Goal: Information Seeking & Learning: Understand process/instructions

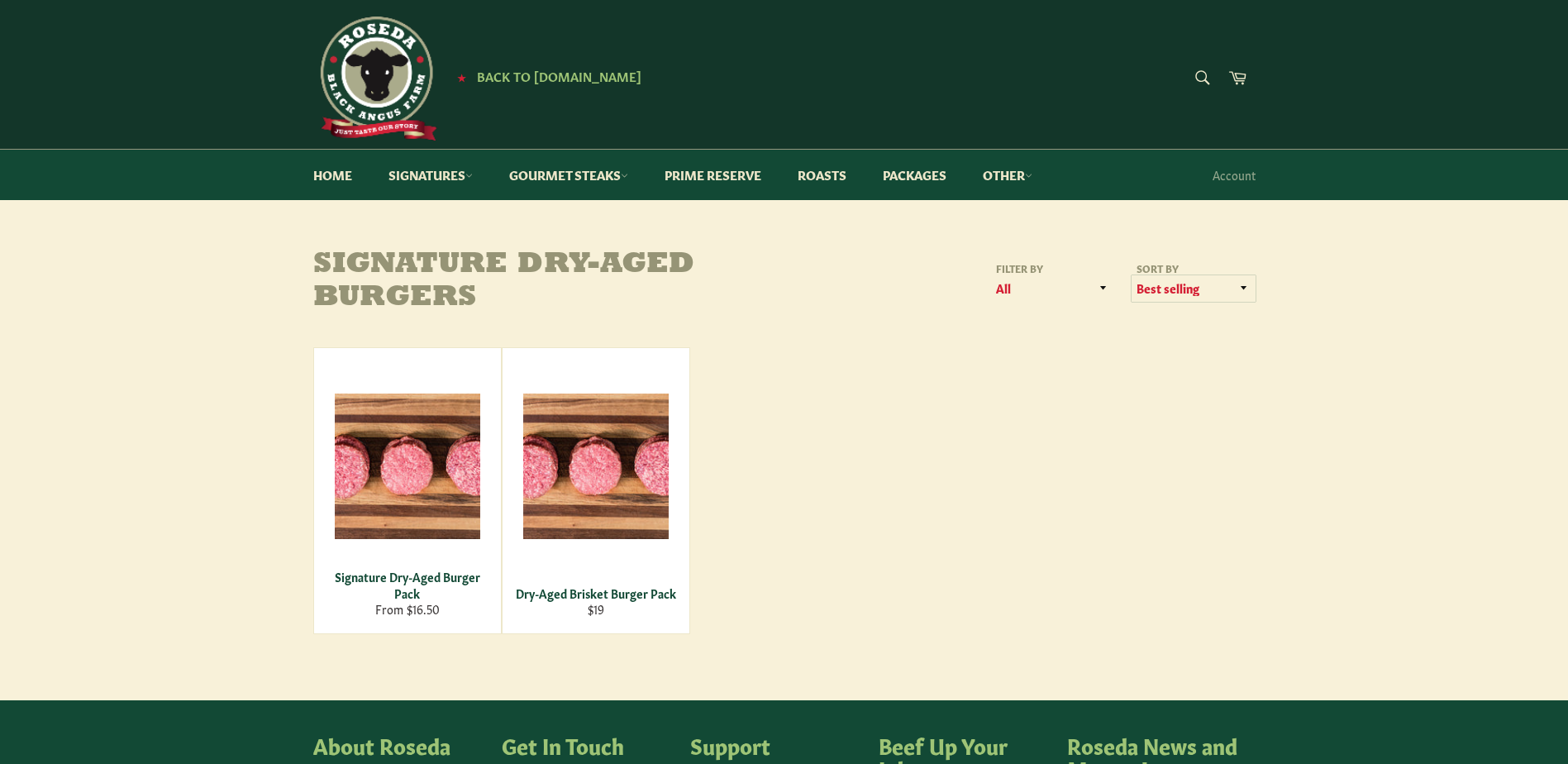
click at [1173, 293] on select "Featured Best selling Alphabetically, A-Z Alphabetically, Z-A Price, low to hig…" at bounding box center [1193, 288] width 124 height 27
click at [968, 324] on div "Signature Dry-Aged Burgers Filter by All Steakburgers & Hotdogs Sort by Feature…" at bounding box center [784, 440] width 975 height 385
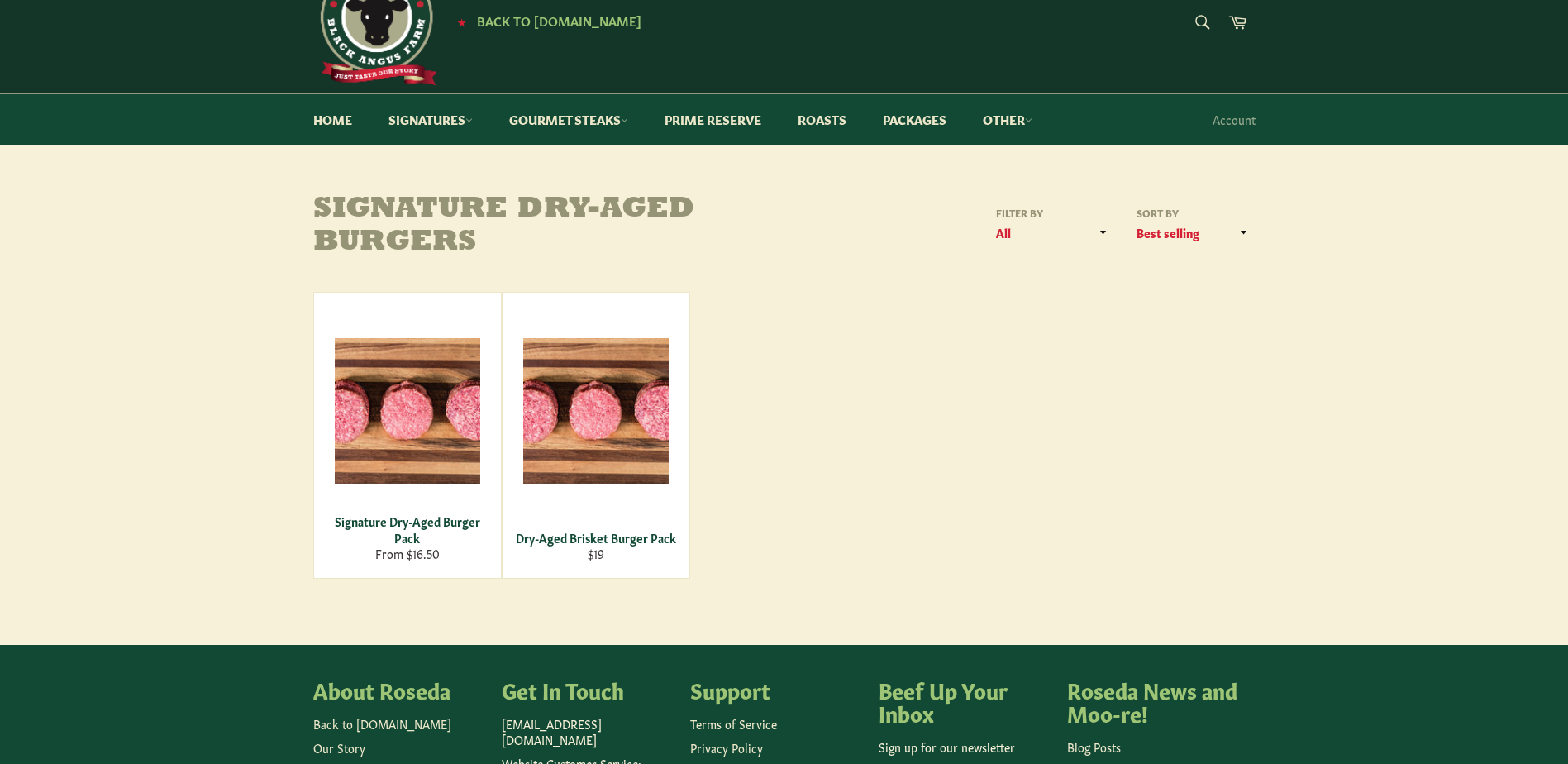
scroll to position [83, 0]
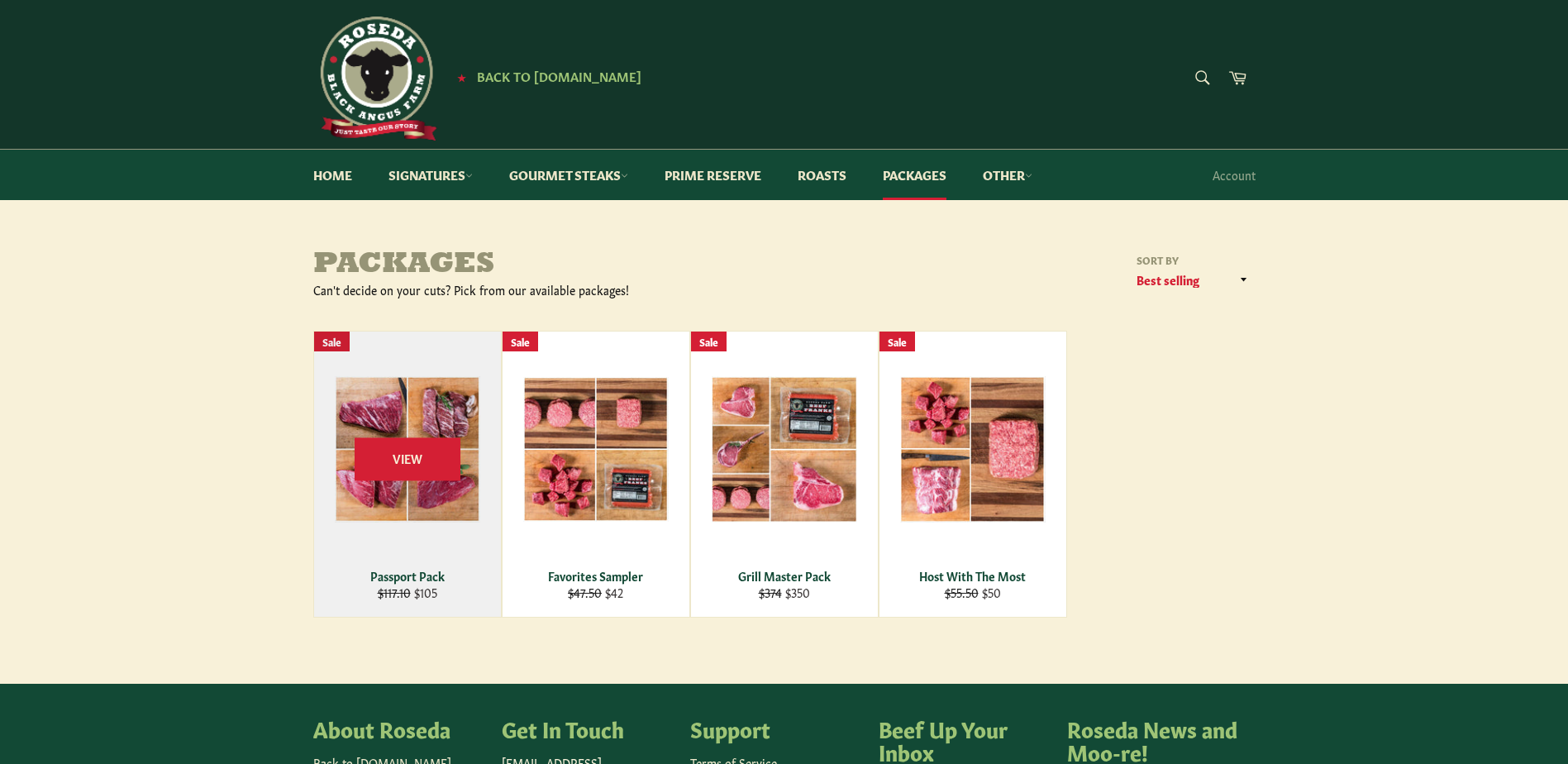
click at [414, 515] on div "View" at bounding box center [407, 474] width 186 height 286
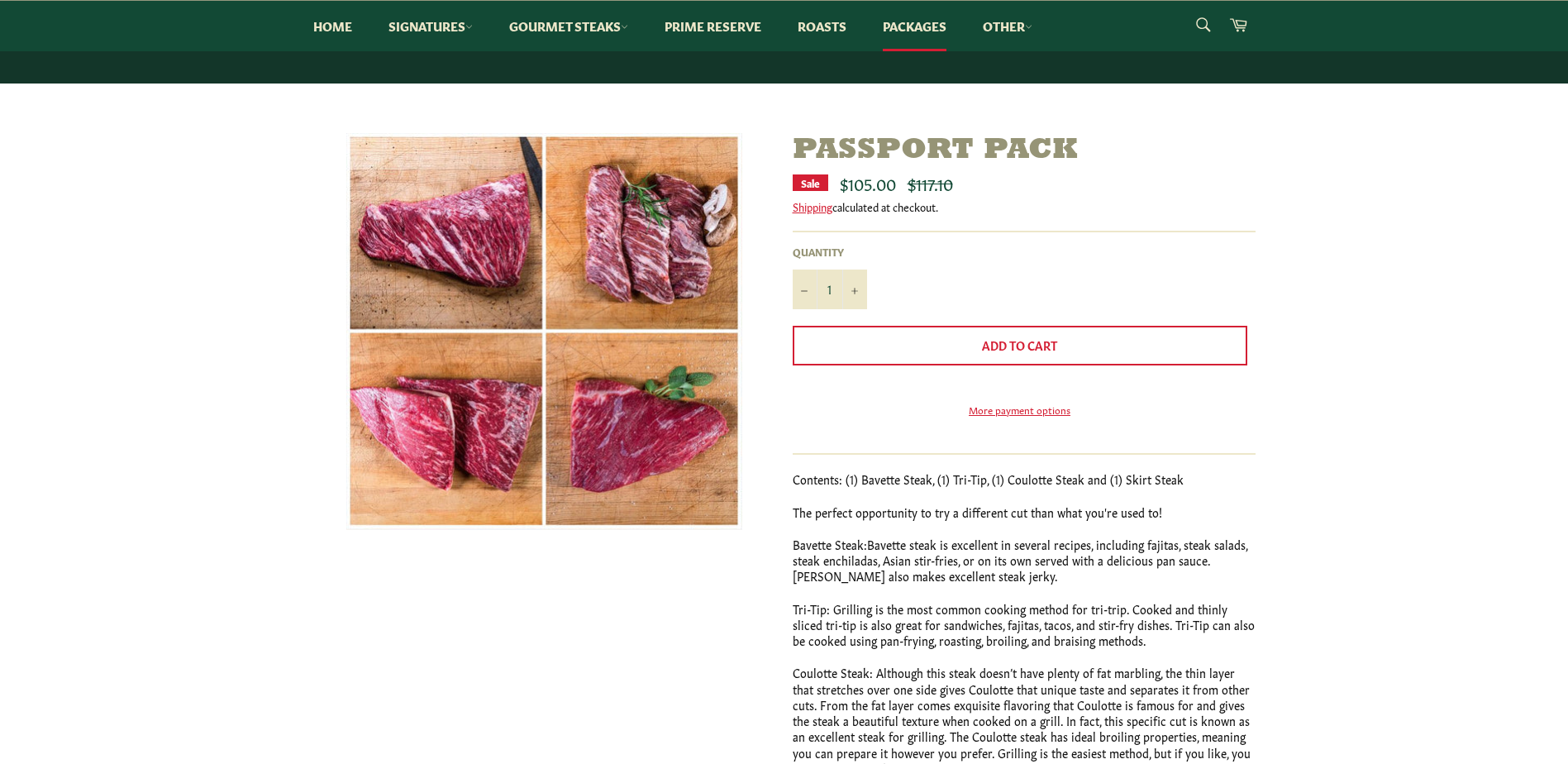
scroll to position [83, 0]
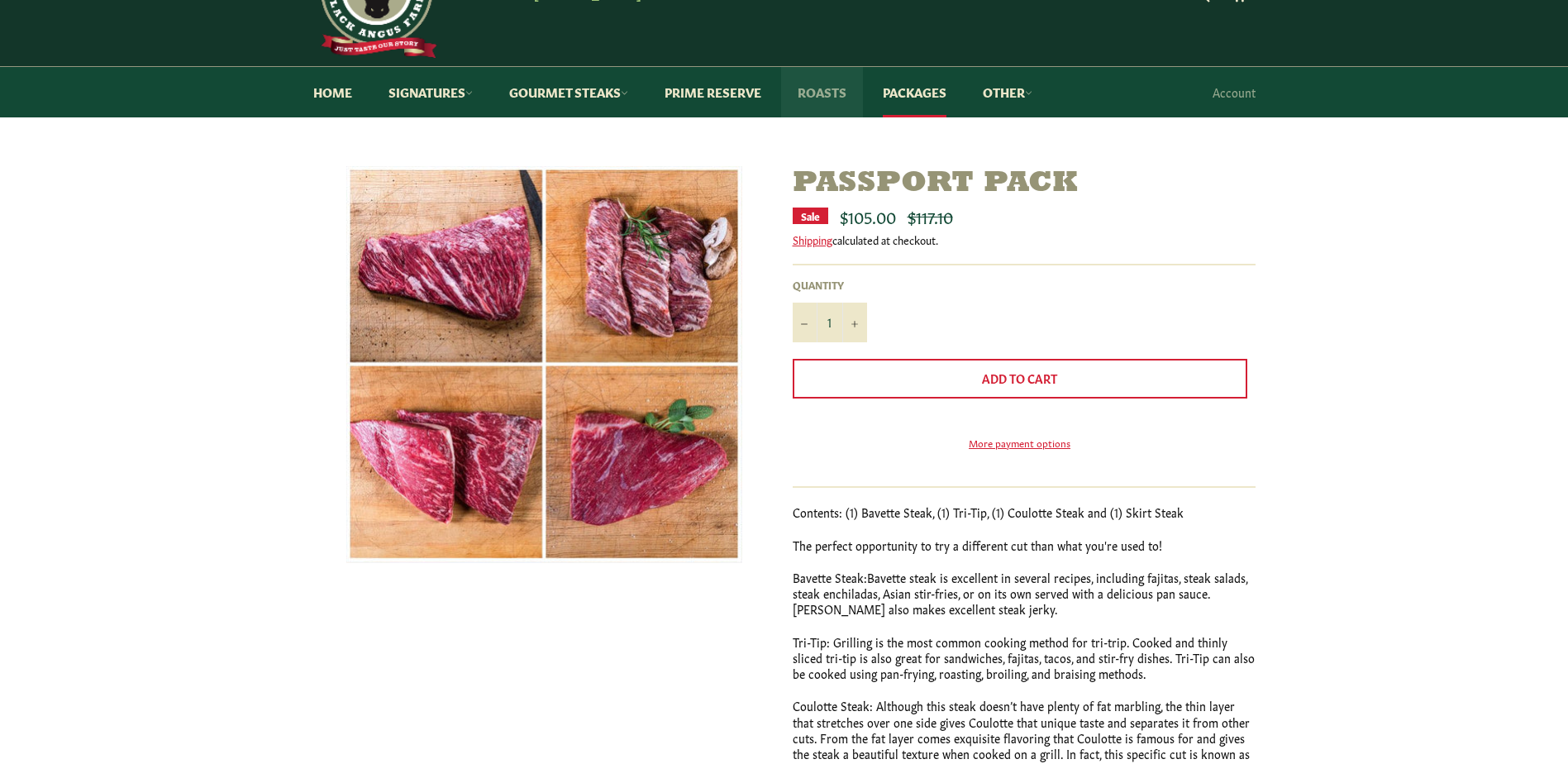
click at [839, 88] on link "Roasts" at bounding box center [822, 92] width 82 height 50
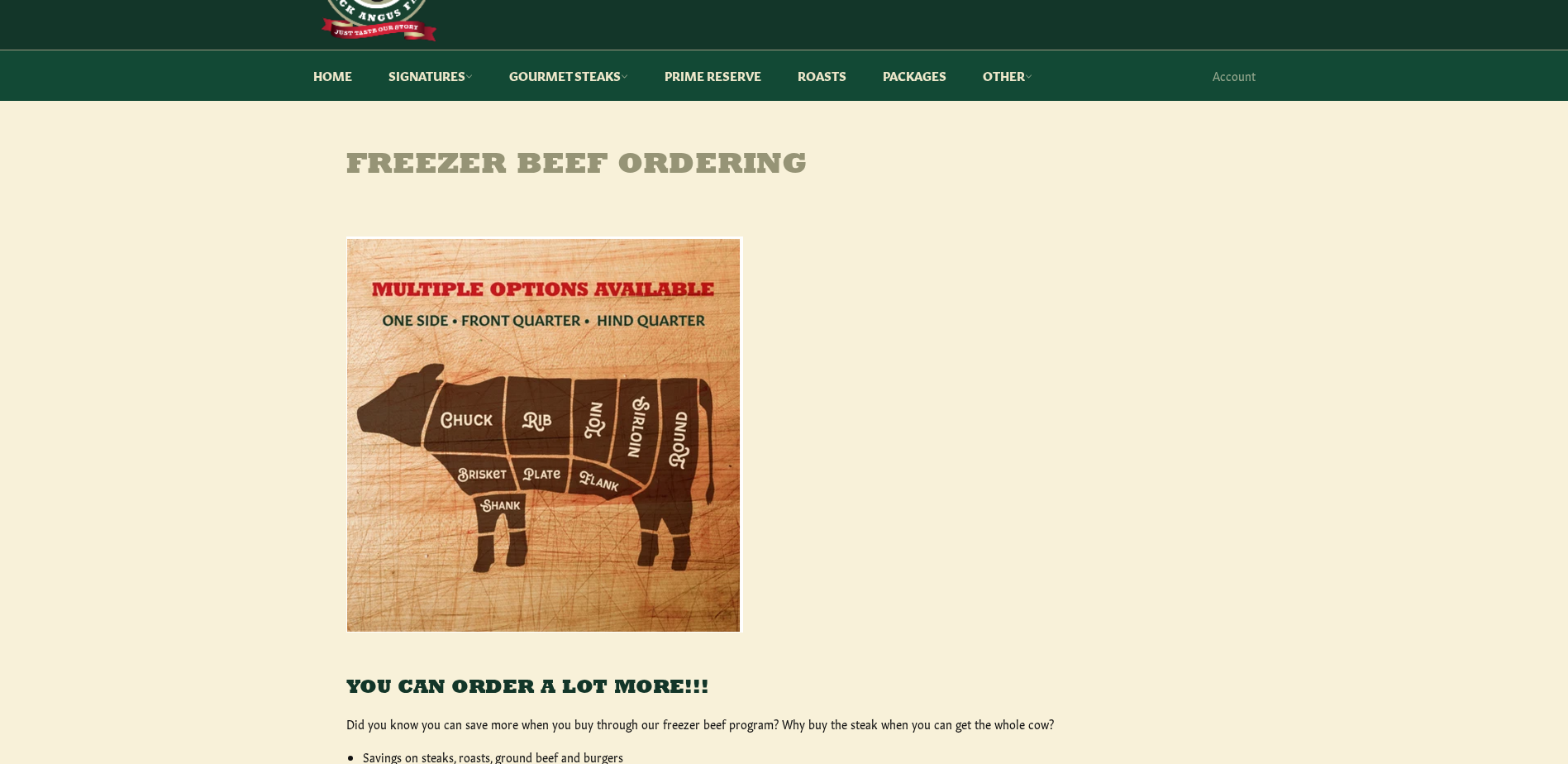
scroll to position [496, 0]
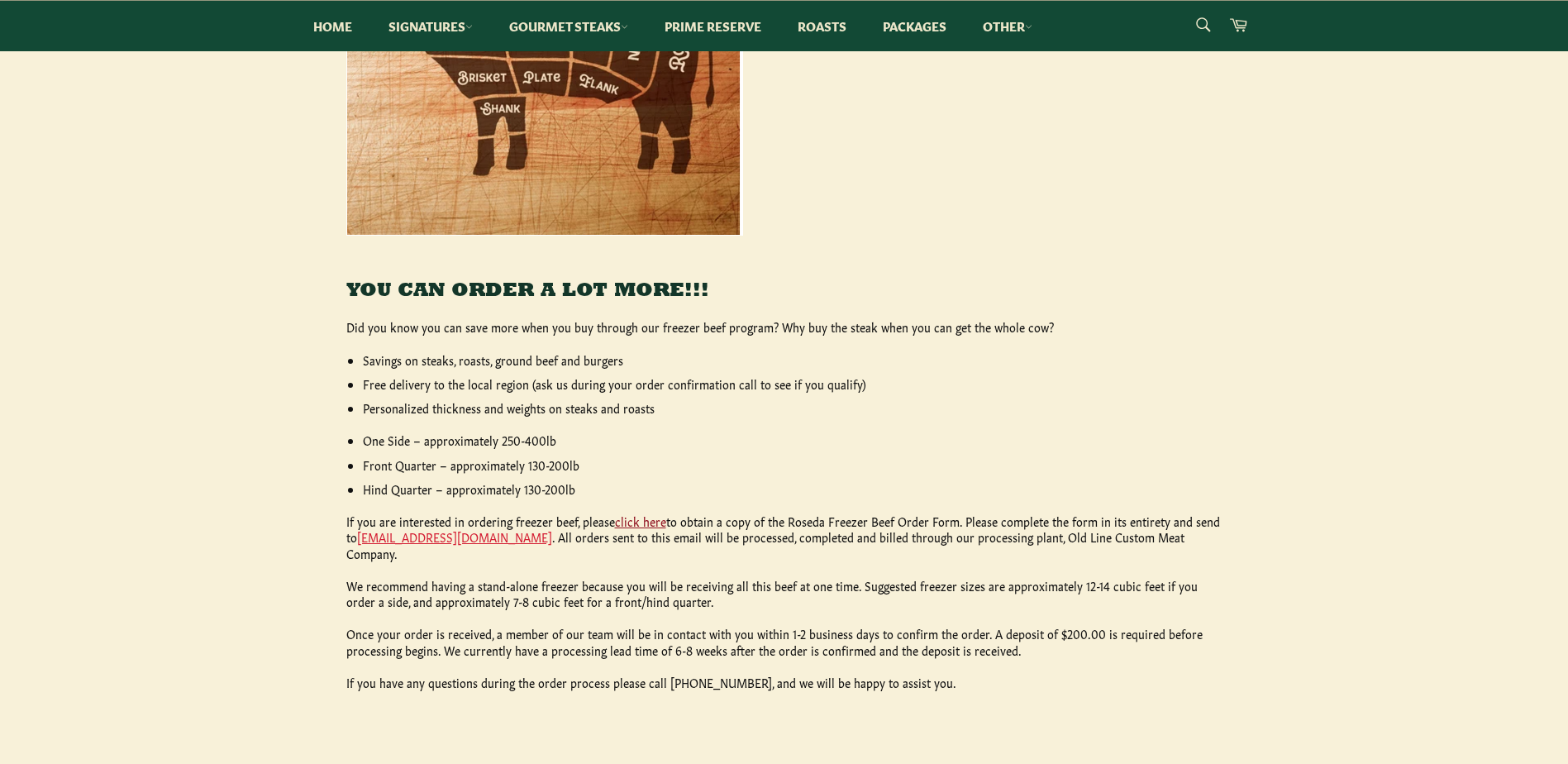
click at [634, 521] on link "click here" at bounding box center [640, 521] width 51 height 17
